Goal: Transaction & Acquisition: Purchase product/service

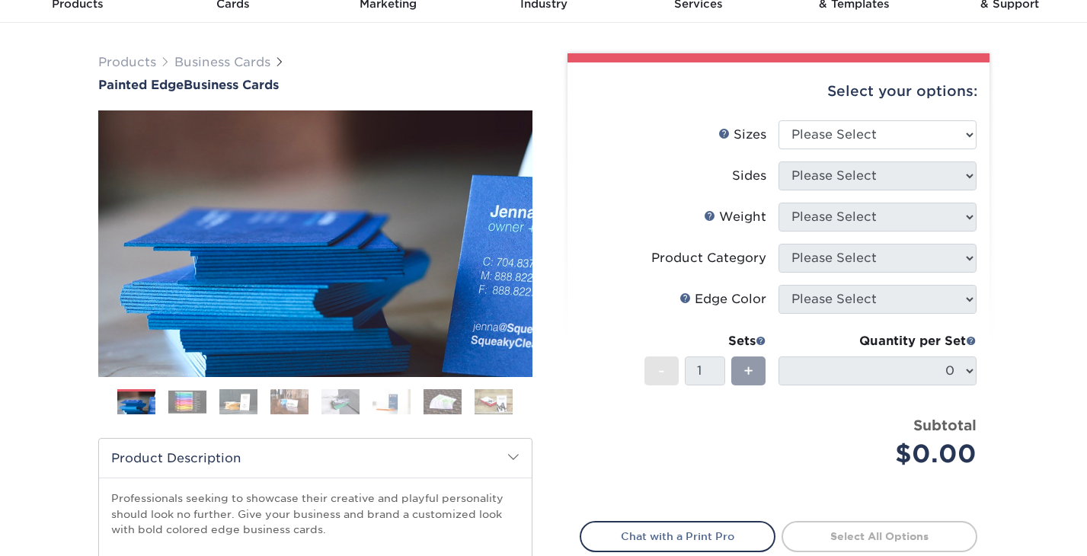
scroll to position [73, 0]
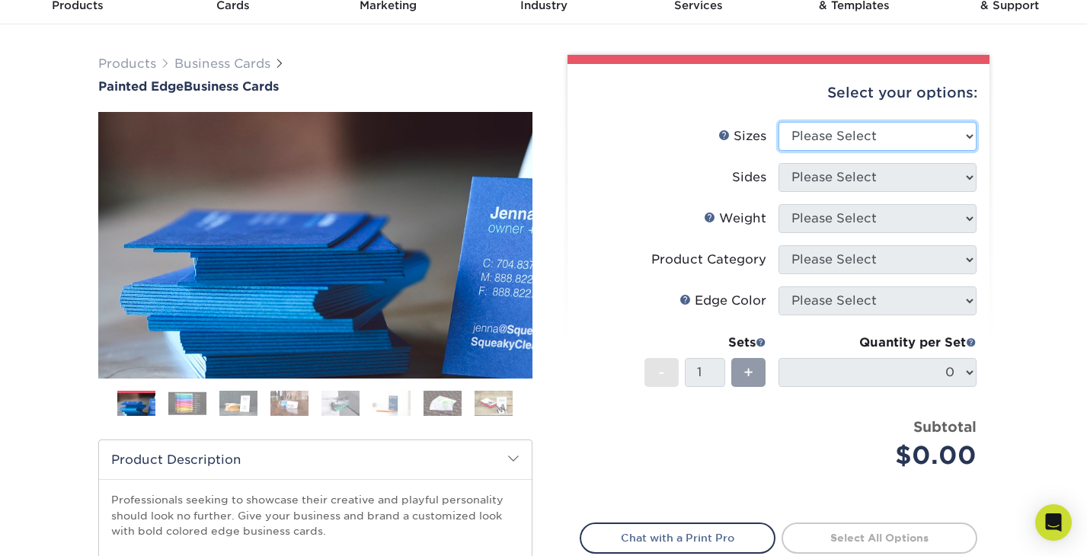
click at [918, 133] on select "Please Select 2" x 3.5" - Standard 2.125" x 3.375" - European 2.5" x 2.5" - Squ…" at bounding box center [877, 136] width 198 height 29
select select "2.00x3.50"
click at [778, 122] on select "Please Select 2" x 3.5" - Standard 2.125" x 3.375" - European 2.5" x 2.5" - Squ…" at bounding box center [877, 136] width 198 height 29
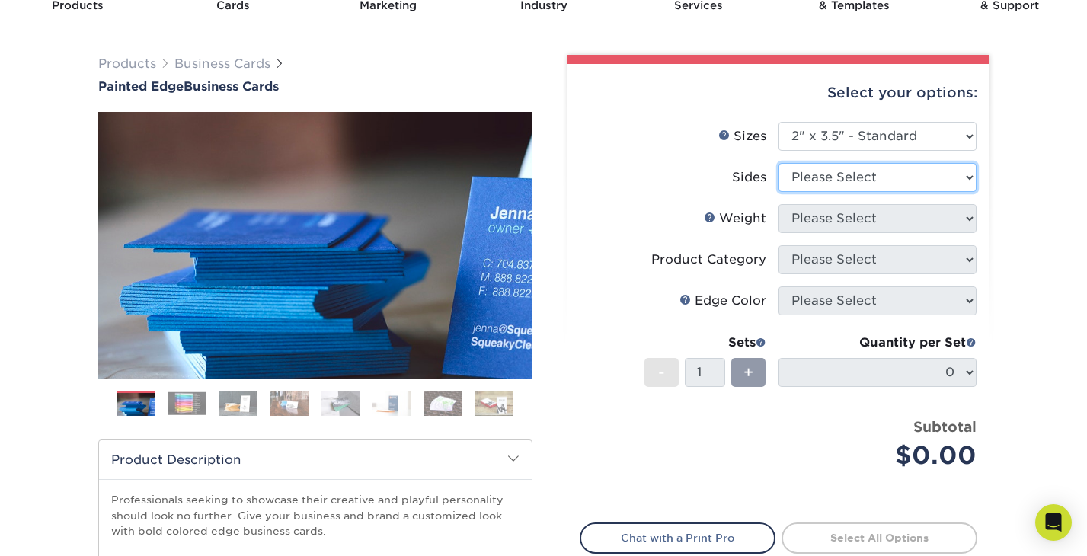
click at [899, 184] on select "Please Select Print Both Sides Print Front Only" at bounding box center [877, 177] width 198 height 29
select select "13abbda7-1d64-4f25-8bb2-c179b224825d"
click at [778, 163] on select "Please Select Print Both Sides Print Front Only" at bounding box center [877, 177] width 198 height 29
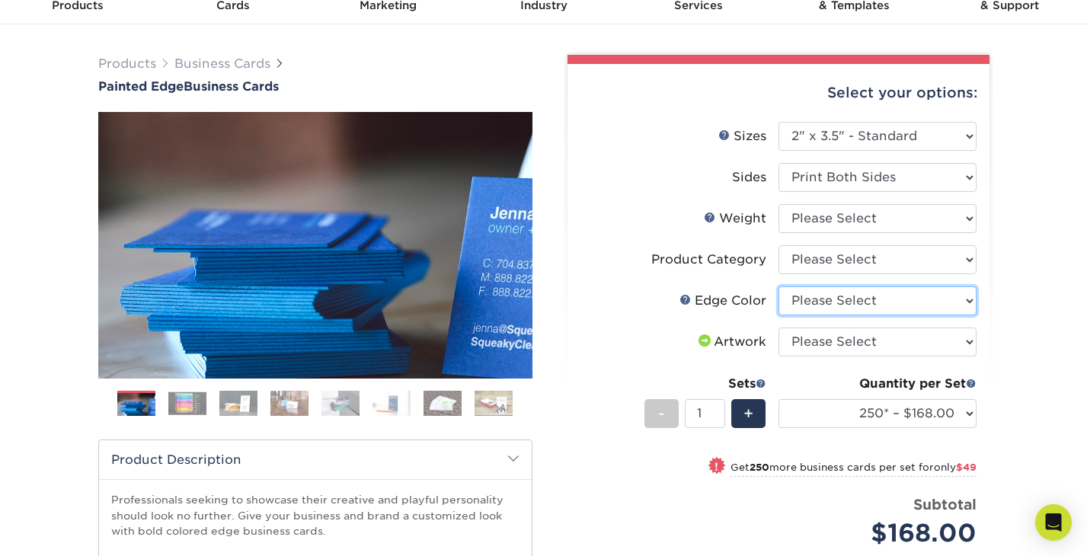
click at [966, 300] on select "Please Select Charcoal Black Brown Blue Pearlescent Blue Pearlescent Gold Pearl…" at bounding box center [877, 300] width 198 height 29
select select "84f43a64-87e1-46ad-aba1-d69946adcbfc"
click at [778, 286] on select "Please Select Charcoal Black Brown Blue Pearlescent Blue Pearlescent Gold Pearl…" at bounding box center [877, 300] width 198 height 29
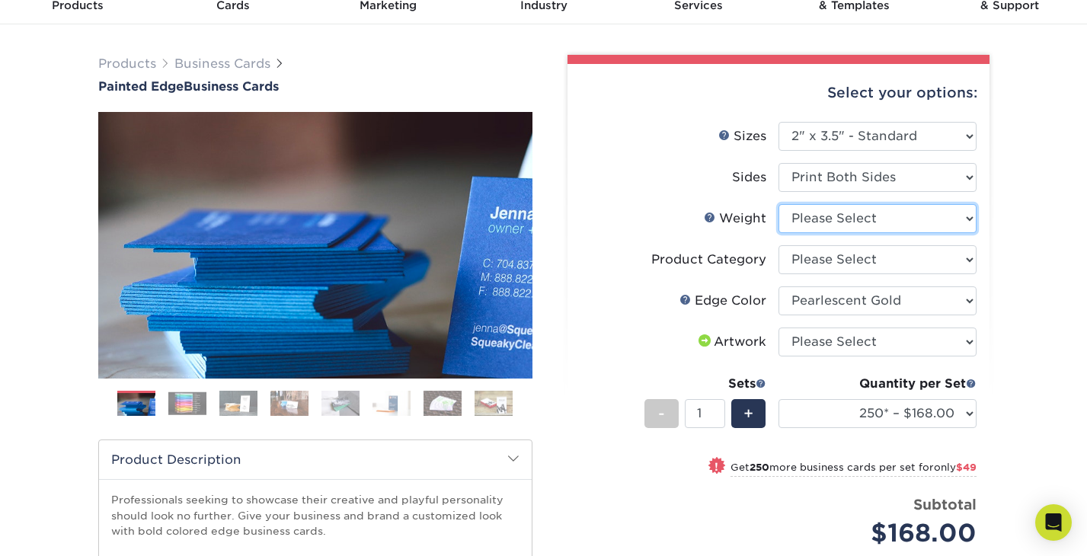
click at [880, 213] on select "Please Select 32PTUC" at bounding box center [877, 218] width 198 height 29
select select "32PTUC"
click at [778, 204] on select "Please Select 32PTUC" at bounding box center [877, 218] width 198 height 29
select select "-1"
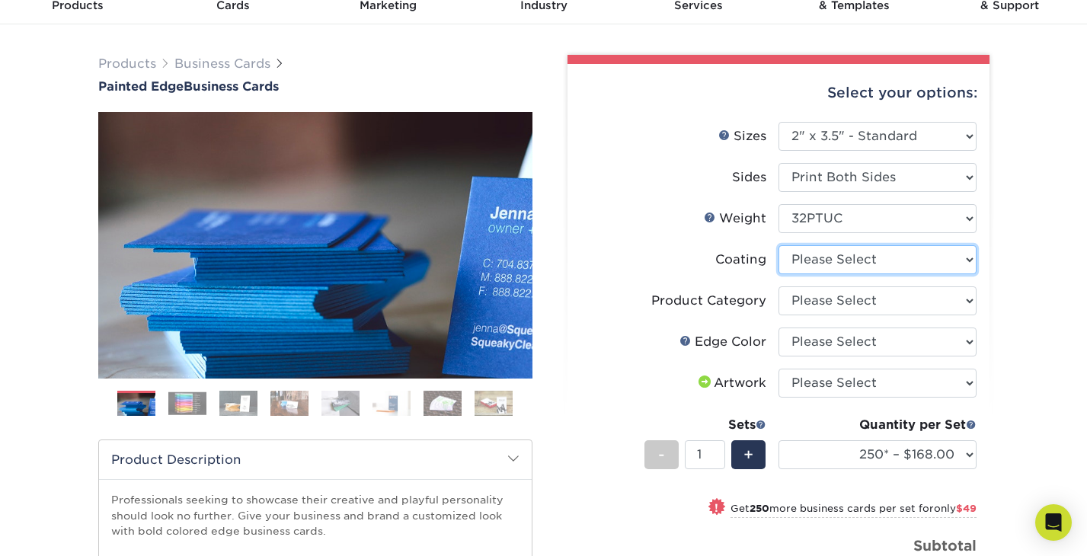
click at [867, 266] on select at bounding box center [877, 259] width 198 height 29
select select "3e7618de-abca-4bda-9f97-8b9129e913d8"
click at [778, 245] on select at bounding box center [877, 259] width 198 height 29
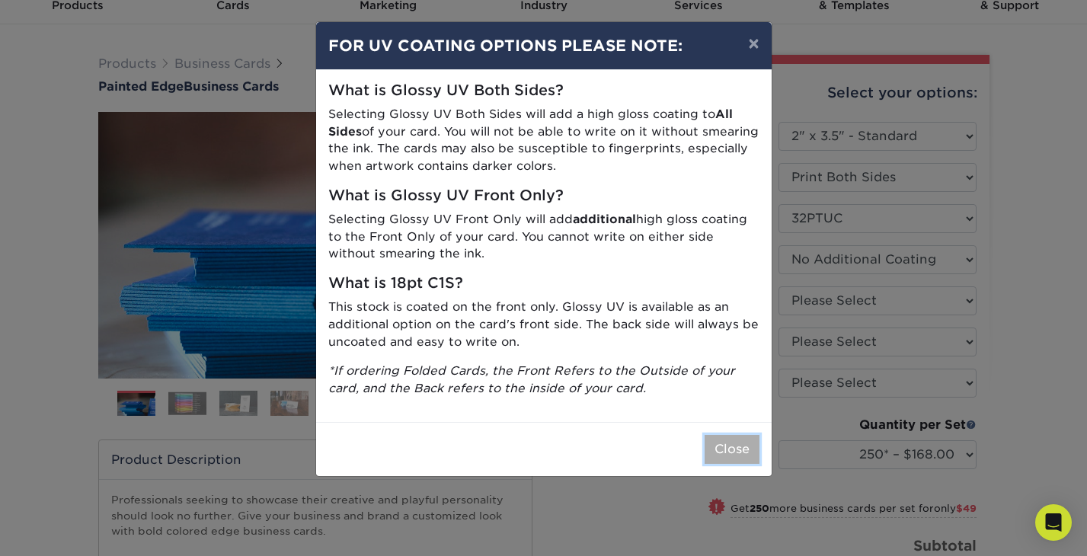
click at [727, 450] on button "Close" at bounding box center [731, 449] width 55 height 29
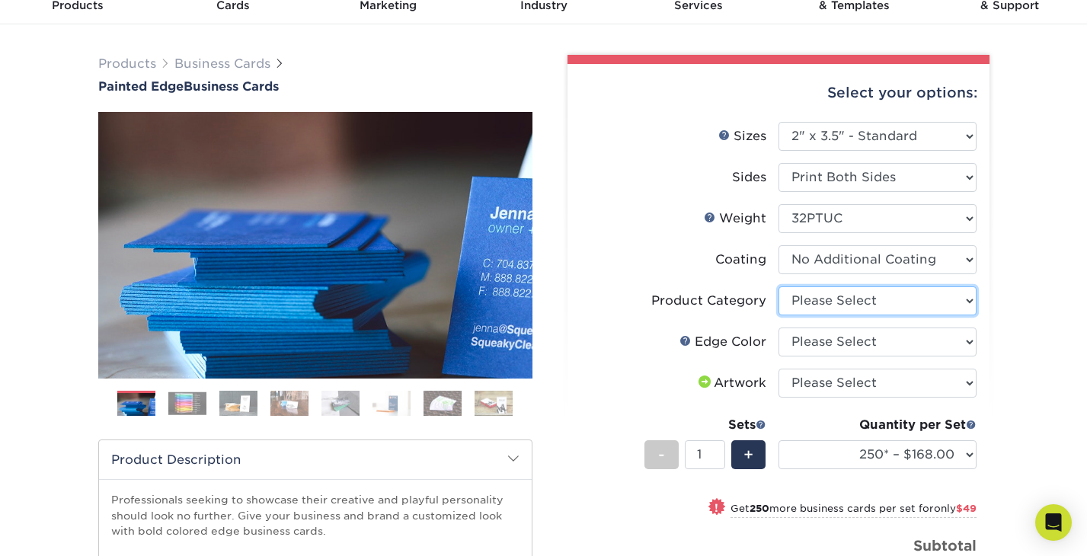
click at [825, 308] on select "Please Select Business Cards" at bounding box center [877, 300] width 198 height 29
select select "3b5148f1-0588-4f88-a218-97bcfdce65c1"
click at [778, 286] on select "Please Select Business Cards" at bounding box center [877, 300] width 198 height 29
click at [824, 340] on select "Please Select Charcoal Black Brown Blue Pearlescent Blue Pearlescent Gold Pearl…" at bounding box center [877, 341] width 198 height 29
select select "84f43a64-87e1-46ad-aba1-d69946adcbfc"
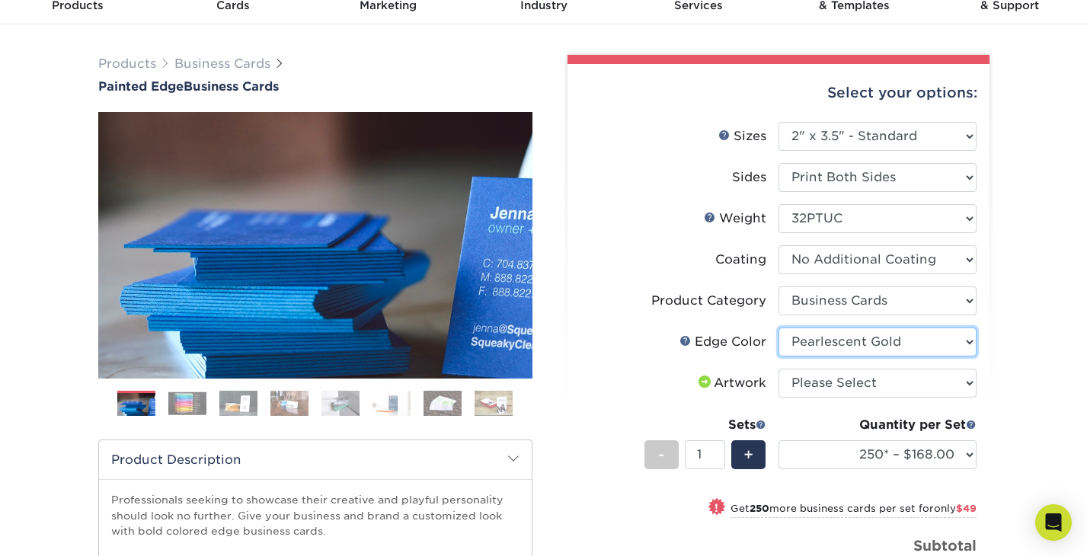
click at [778, 327] on select "Please Select Charcoal Black Brown Blue Pearlescent Blue Pearlescent Gold Pearl…" at bounding box center [877, 341] width 198 height 29
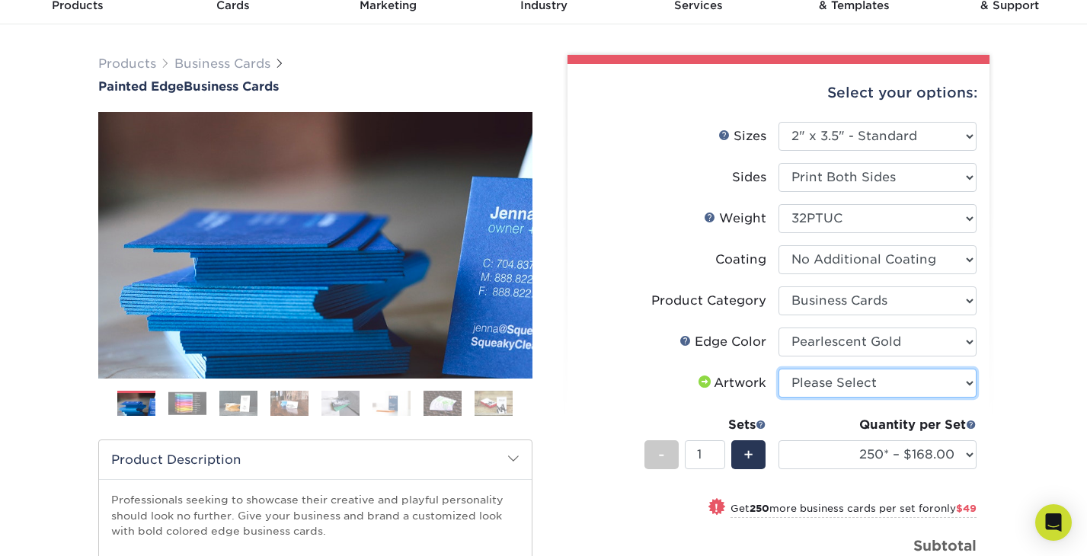
click at [825, 385] on select "Please Select I will upload files I need a design - $100" at bounding box center [877, 383] width 198 height 29
select select "upload"
click at [778, 369] on select "Please Select I will upload files I need a design - $100" at bounding box center [877, 383] width 198 height 29
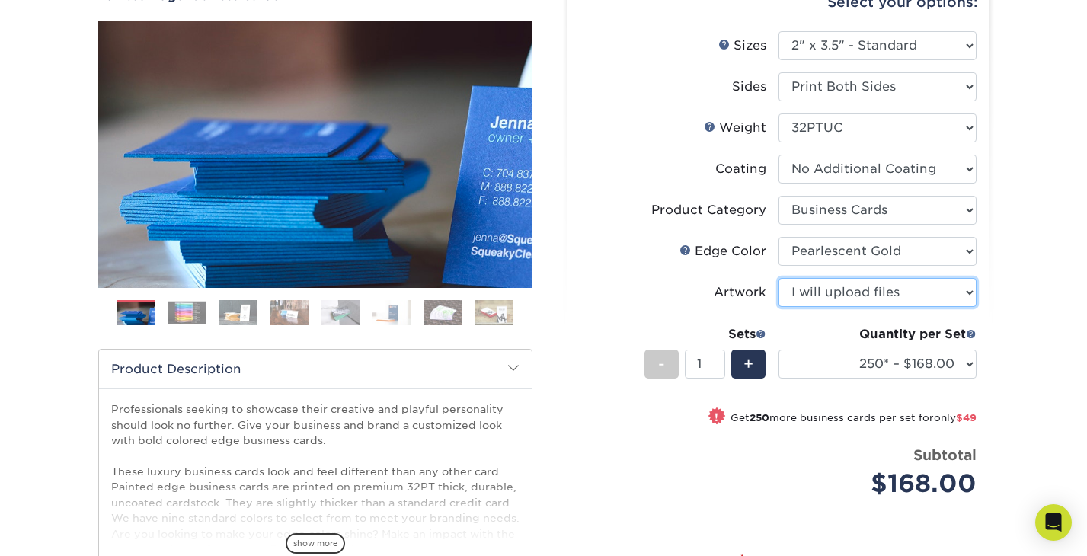
scroll to position [165, 0]
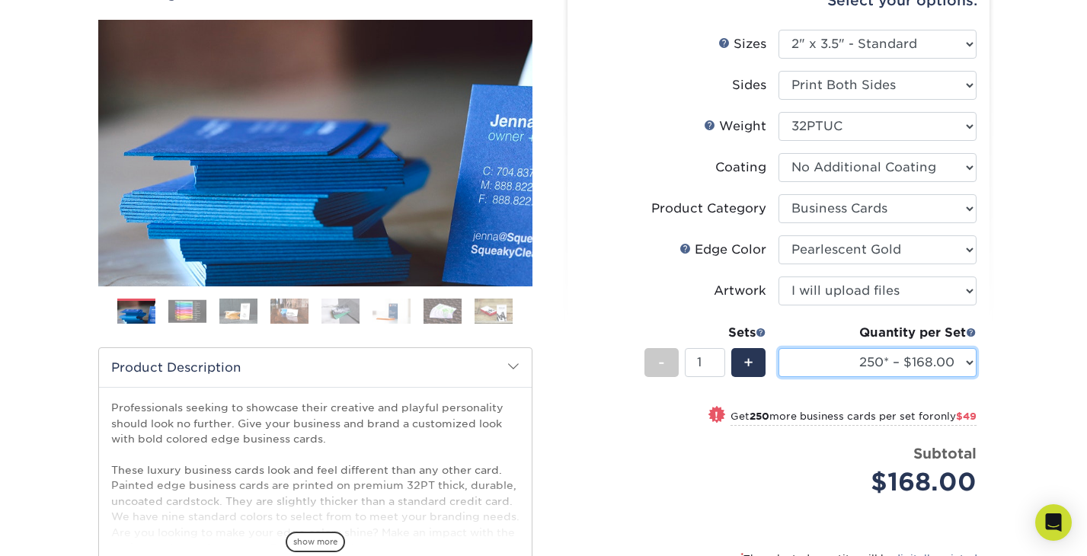
click at [938, 363] on select "250* – $168.00 500* – $217.00 1000* – $339.00" at bounding box center [877, 362] width 198 height 29
